Goal: Task Accomplishment & Management: Manage account settings

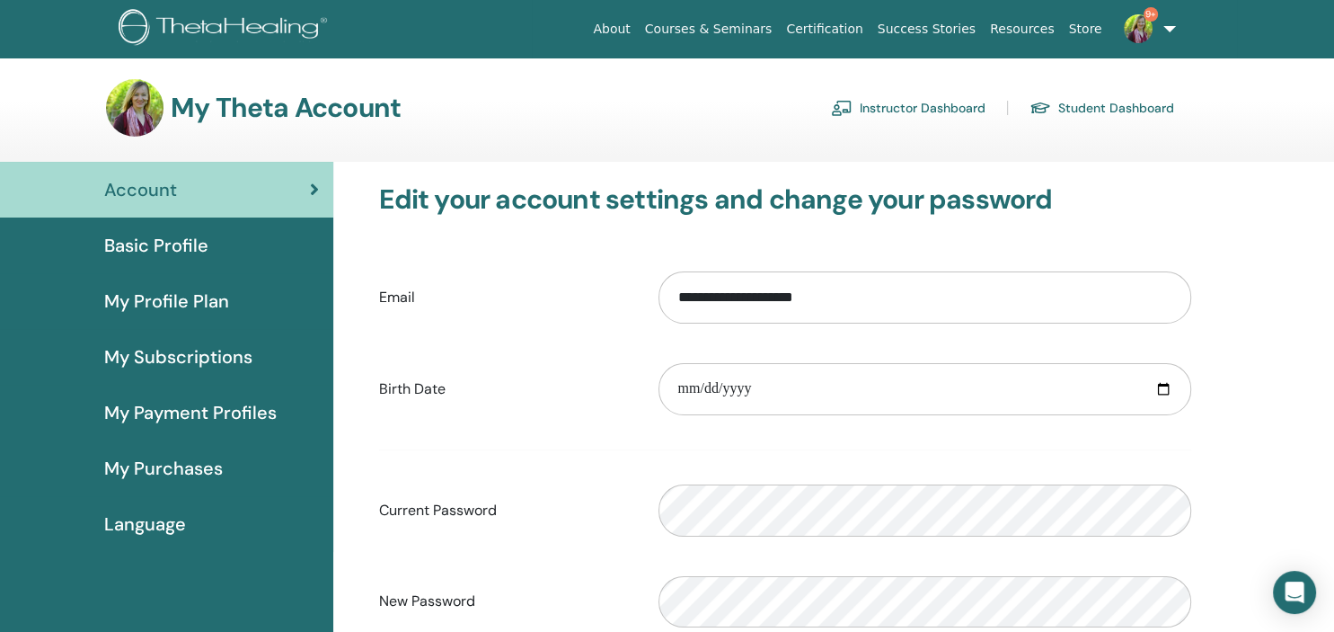
click at [920, 108] on link "Instructor Dashboard" at bounding box center [908, 107] width 155 height 29
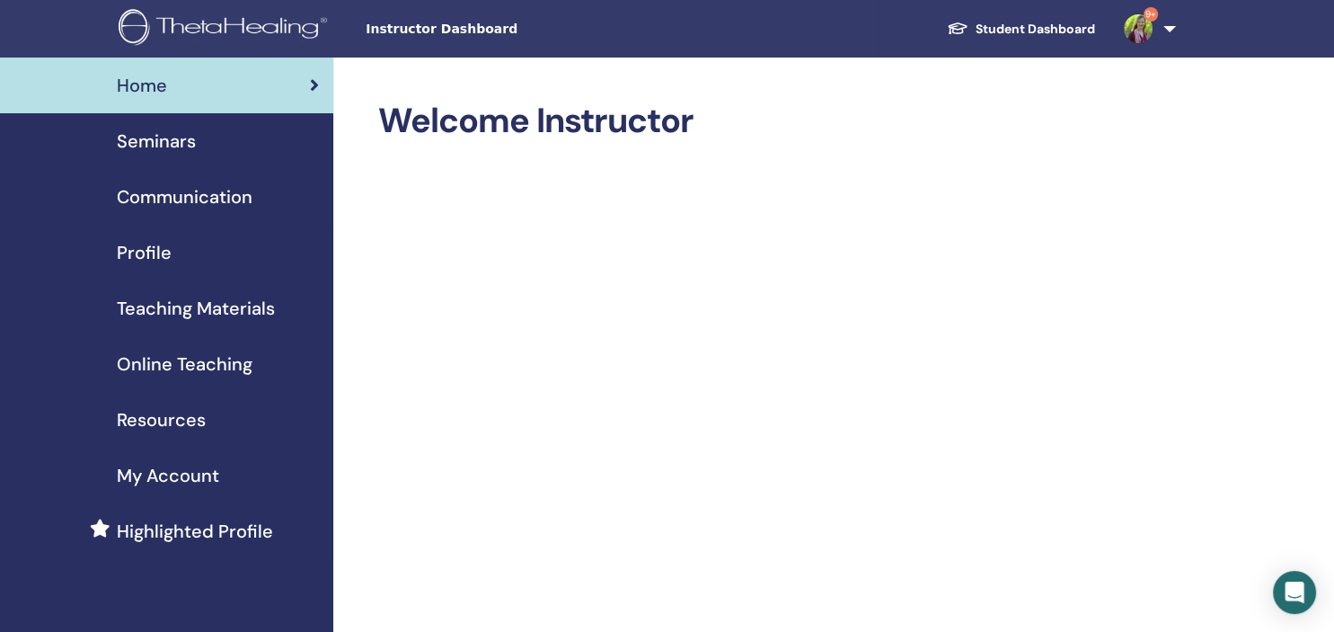
click at [147, 138] on span "Seminars" at bounding box center [156, 141] width 79 height 27
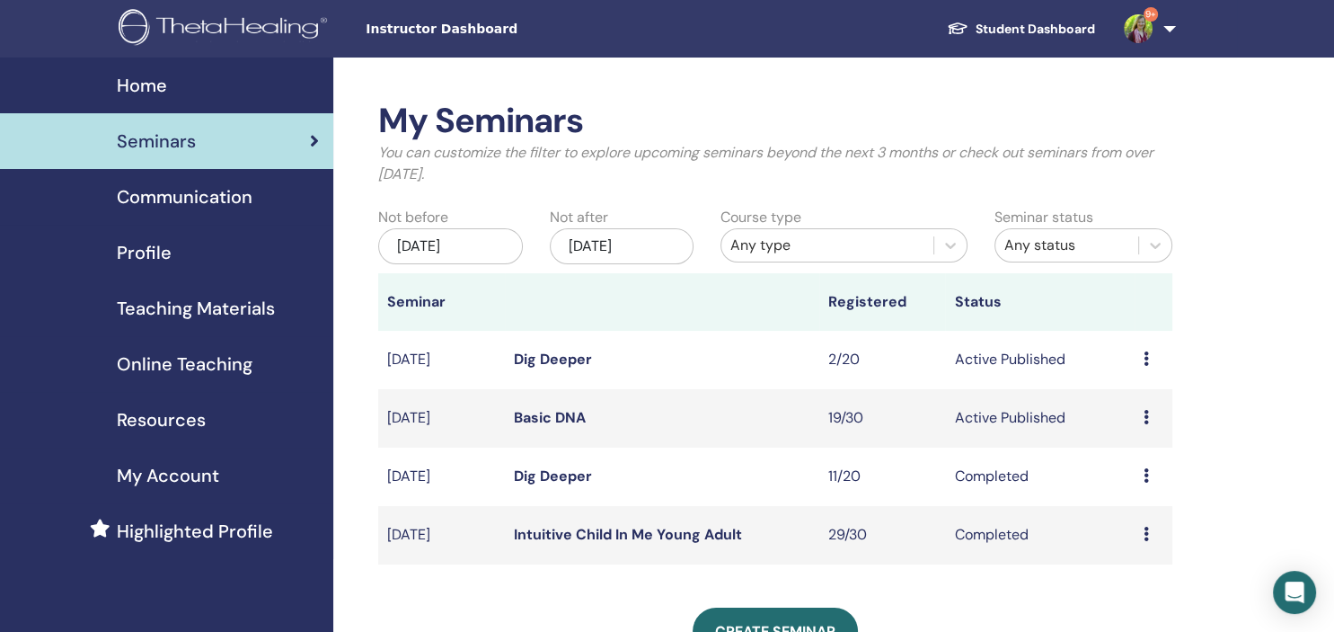
click at [545, 415] on link "Basic DNA" at bounding box center [550, 417] width 72 height 19
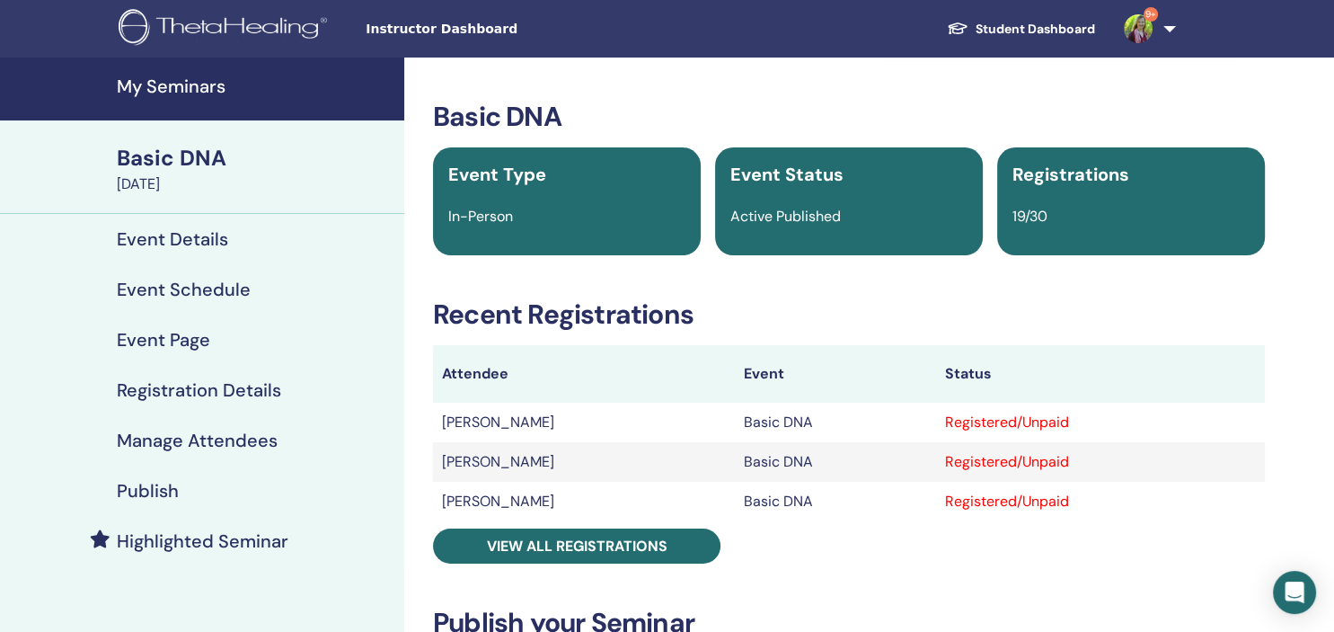
click at [210, 444] on h4 "Manage Attendees" at bounding box center [197, 441] width 161 height 22
